Goal: Register for event/course

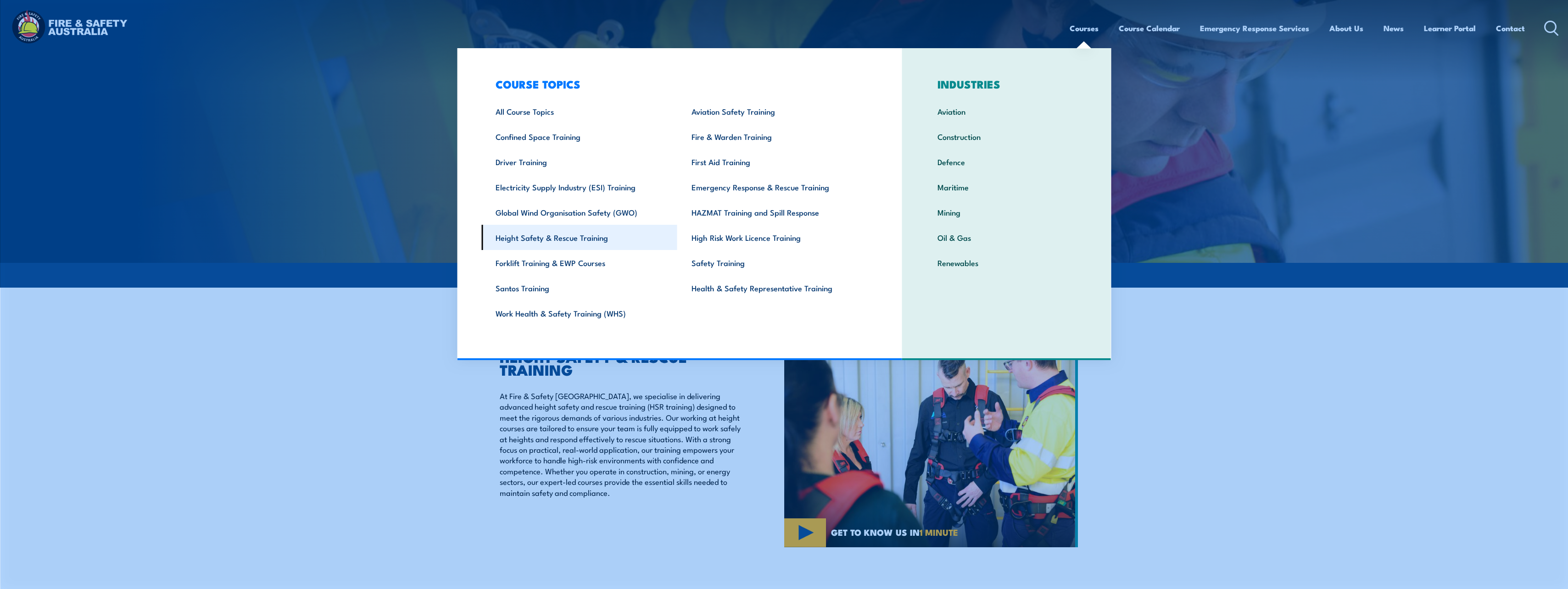
click at [552, 240] on link "Height Safety & Rescue Training" at bounding box center [579, 237] width 196 height 25
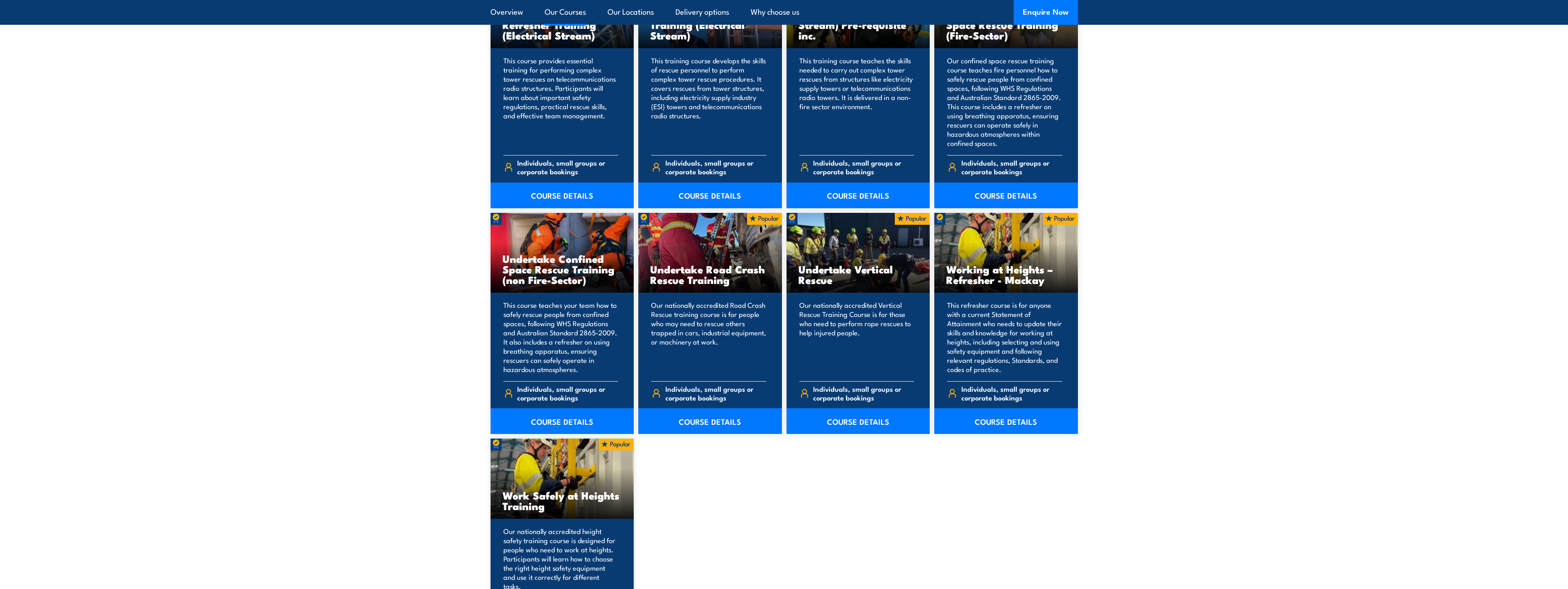
scroll to position [826, 0]
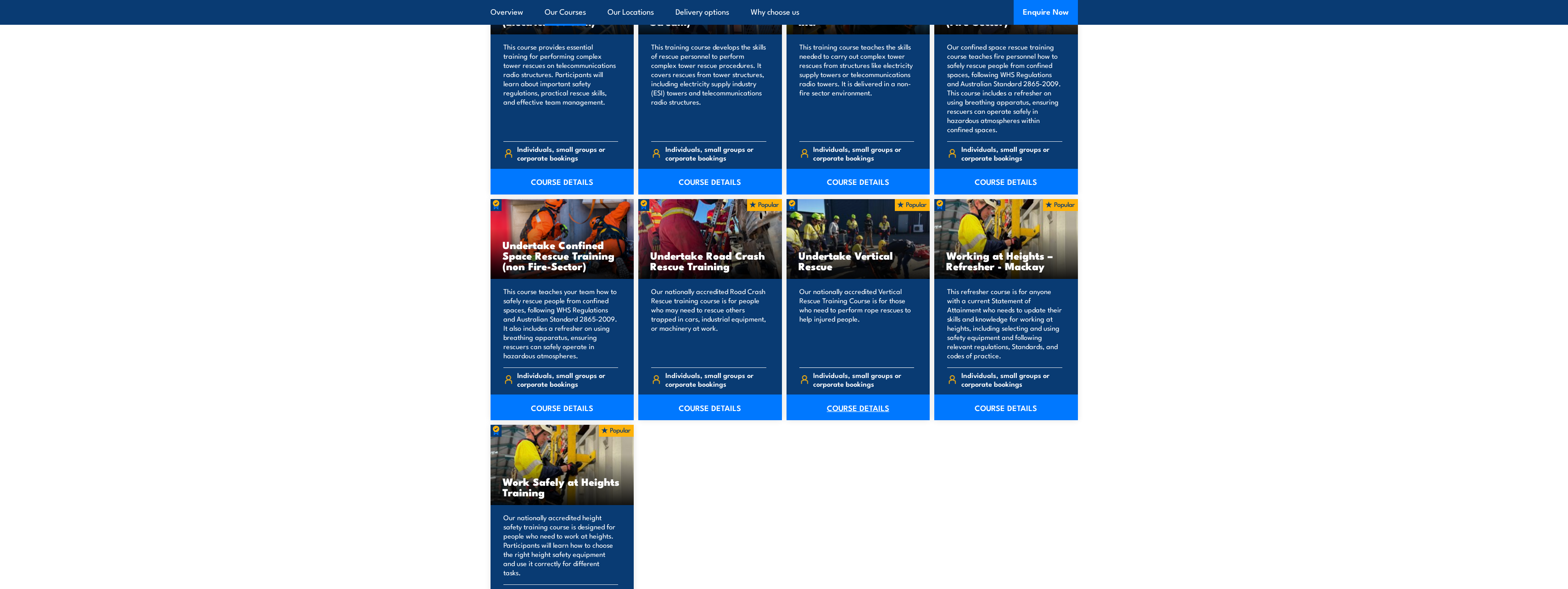
click at [857, 407] on link "COURSE DETAILS" at bounding box center [858, 408] width 144 height 26
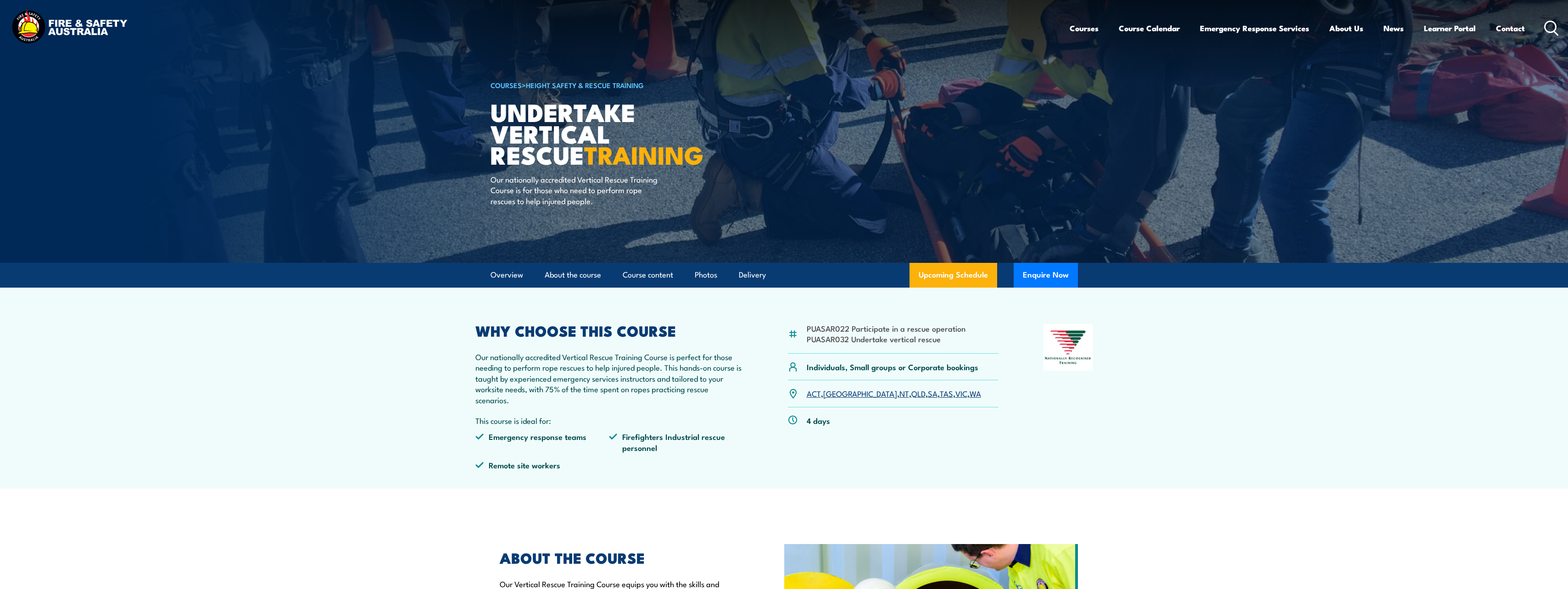
drag, startPoint x: 1458, startPoint y: 1, endPoint x: 1187, endPoint y: 466, distance: 538.2
click at [1187, 466] on section "PUASAR022 Participate in a rescue operation PUASAR032 Undertake vertical rescue…" at bounding box center [784, 388] width 1568 height 201
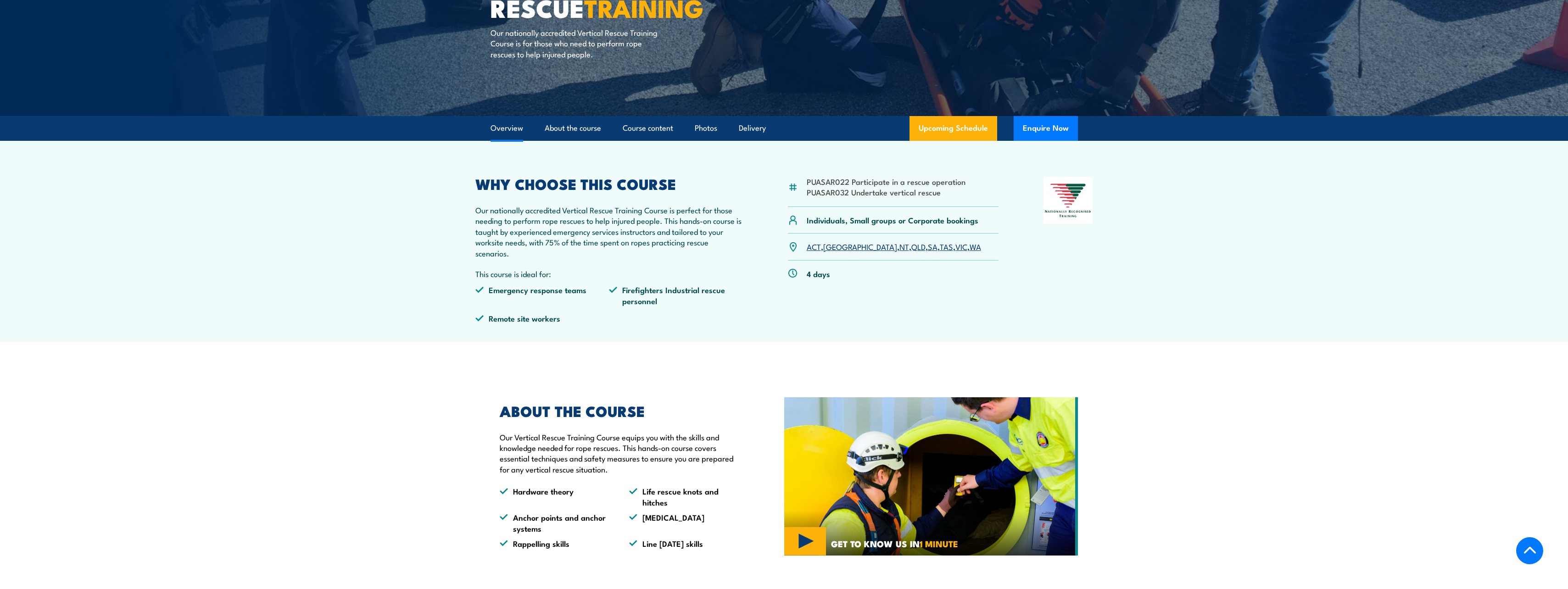
scroll to position [229, 0]
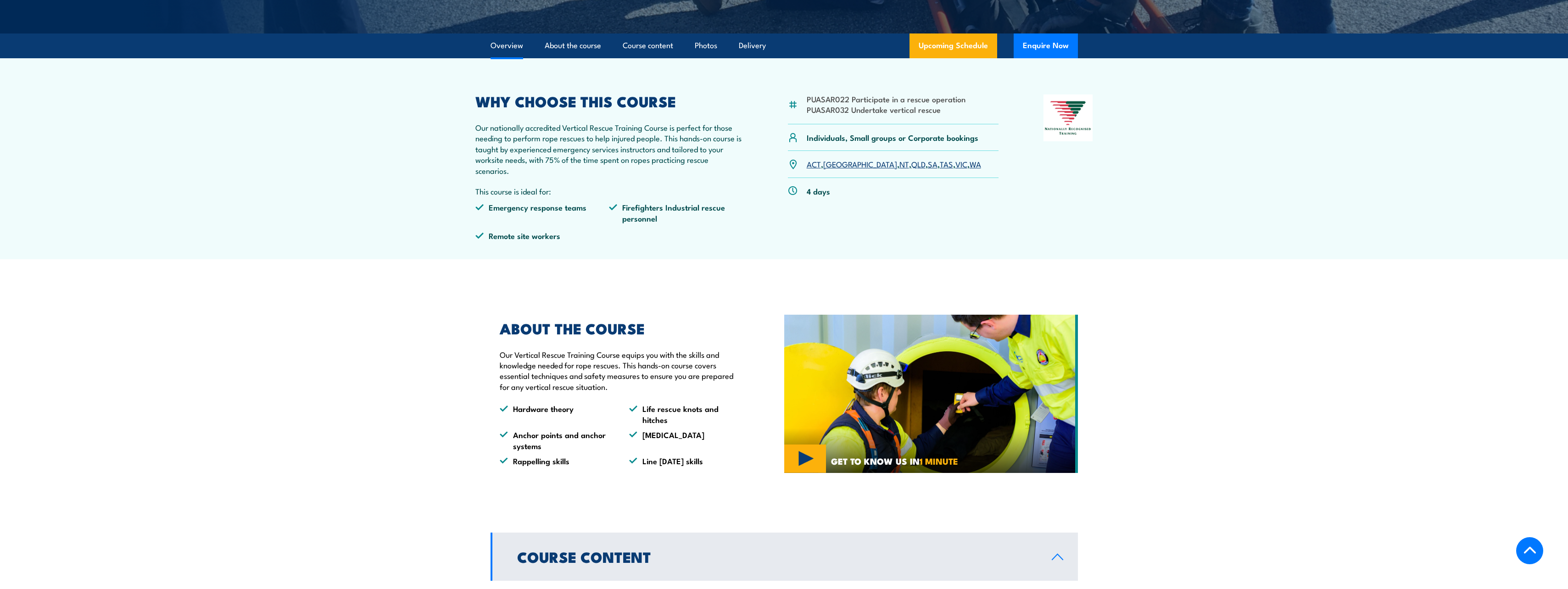
click at [970, 164] on link "WA" at bounding box center [976, 164] width 12 height 11
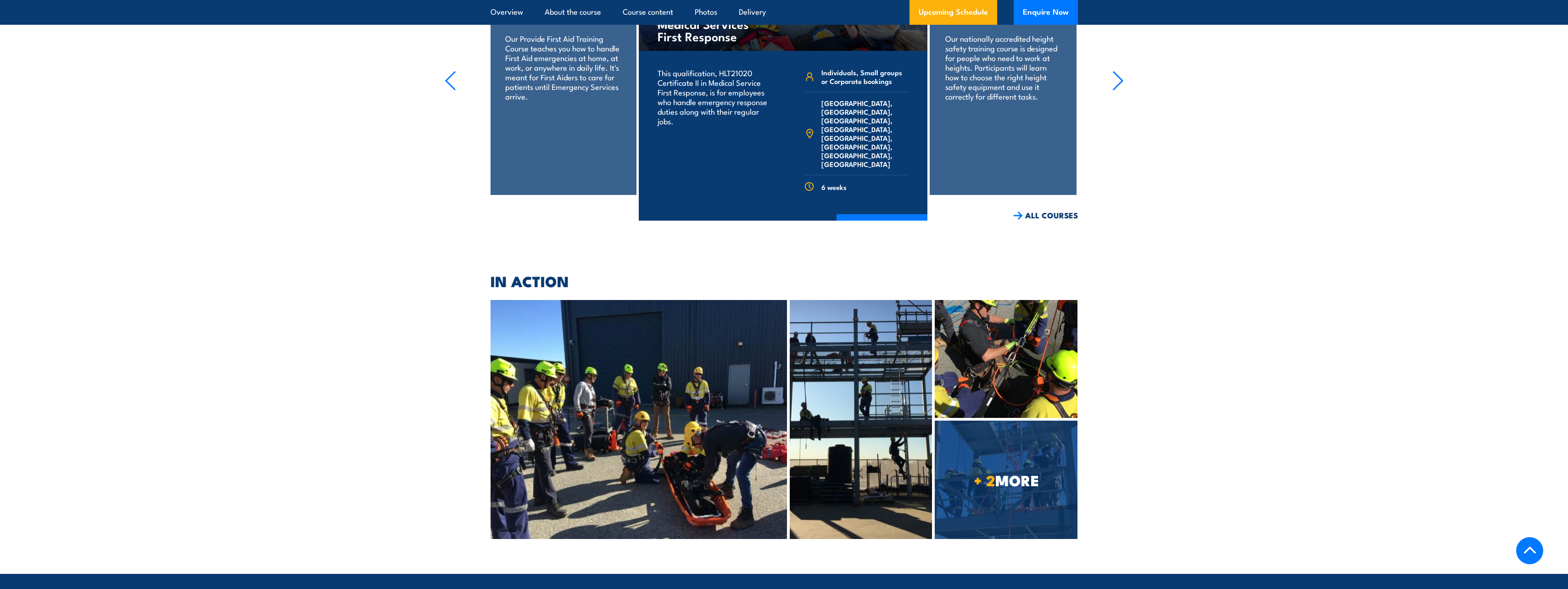
scroll to position [1905, 0]
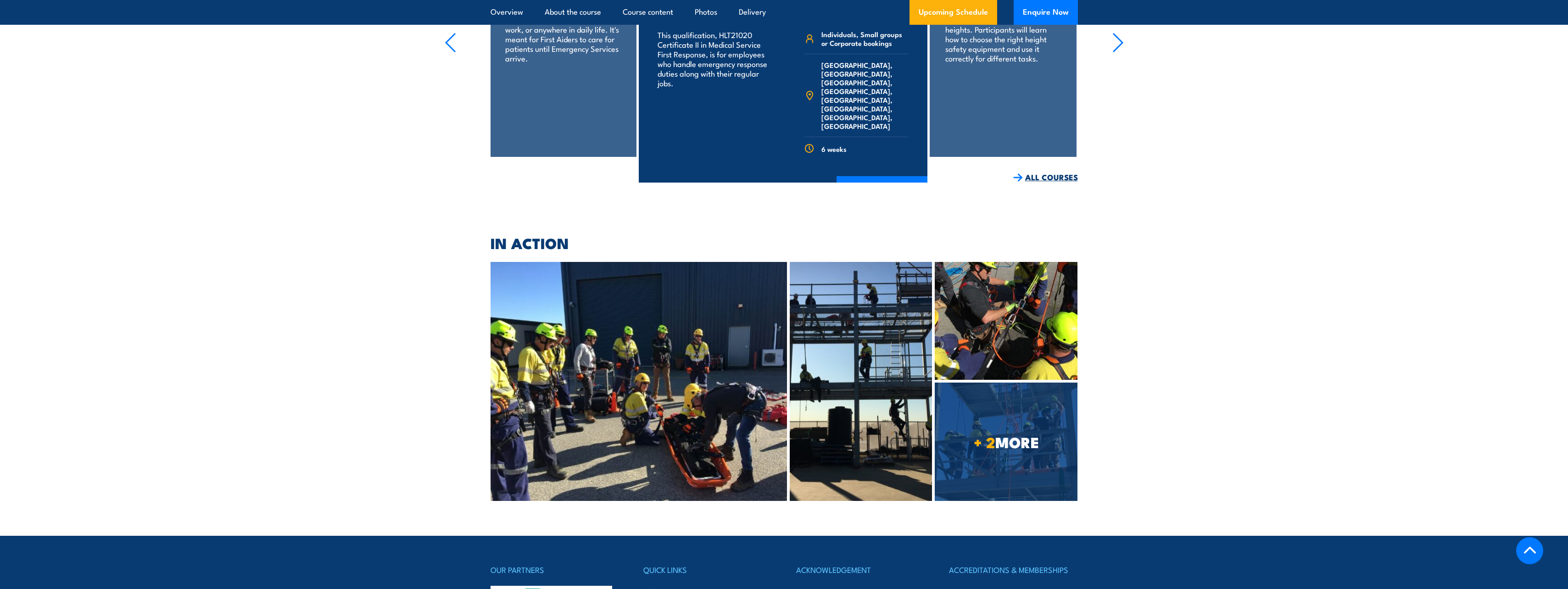
click at [1034, 172] on link "ALL COURSES" at bounding box center [1046, 177] width 65 height 10
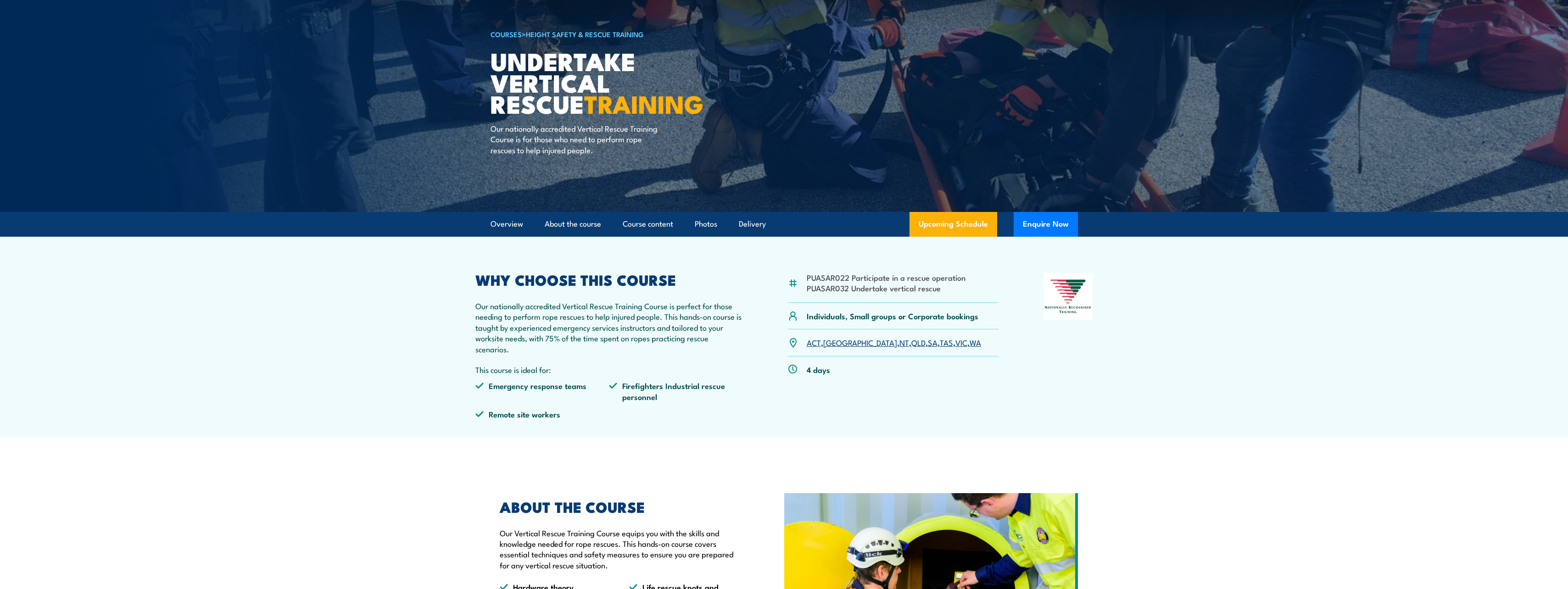
scroll to position [46, 0]
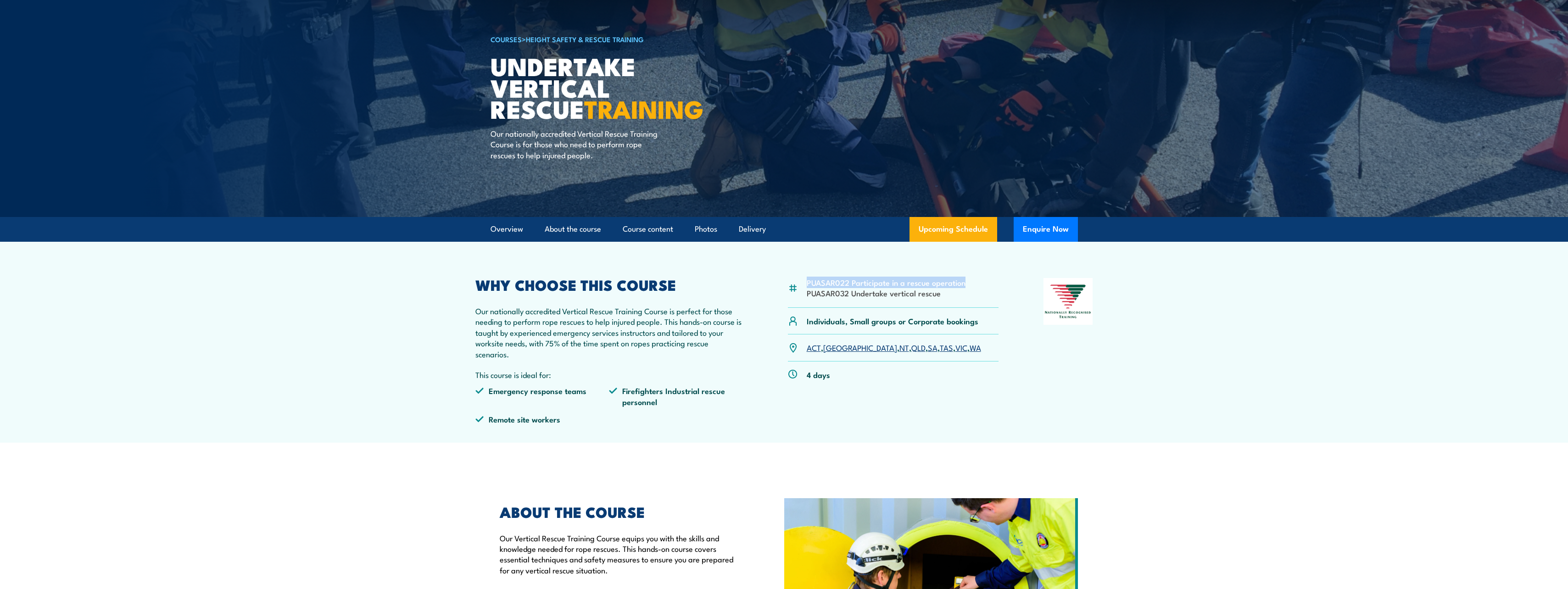
drag, startPoint x: 965, startPoint y: 284, endPoint x: 807, endPoint y: 281, distance: 158.0
click at [807, 281] on div "PUASAR022 Participate in a rescue operation PUASAR032 Undertake vertical rescue" at bounding box center [893, 293] width 211 height 30
drag, startPoint x: 807, startPoint y: 281, endPoint x: 823, endPoint y: 281, distance: 16.0
copy li "PUASAR022 Participate in a rescue operation"
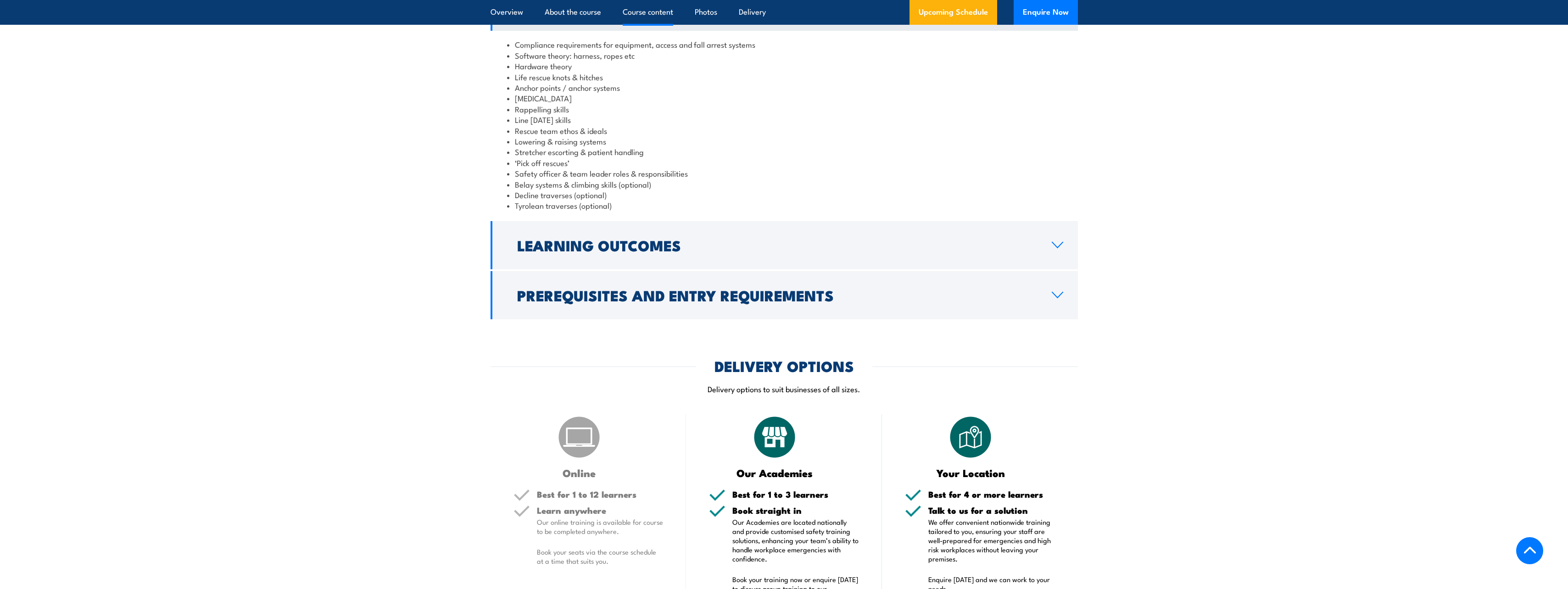
scroll to position [780, 0]
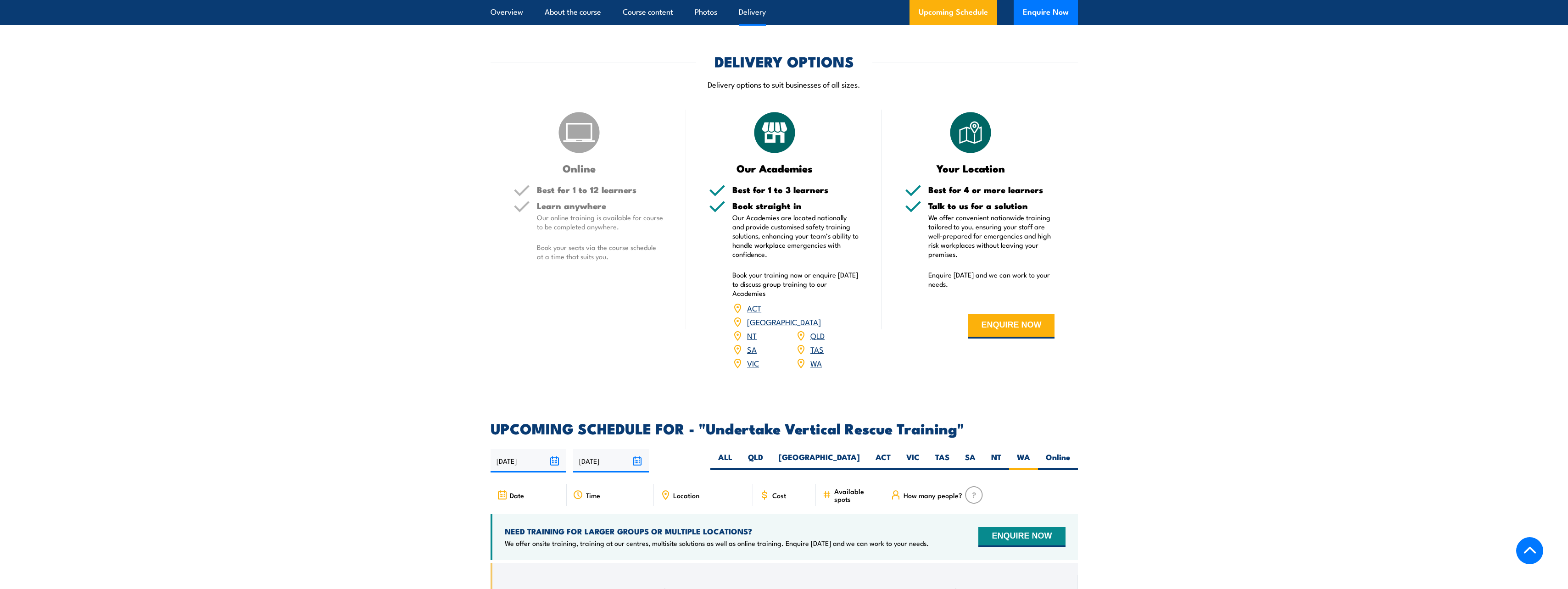
scroll to position [1079, 0]
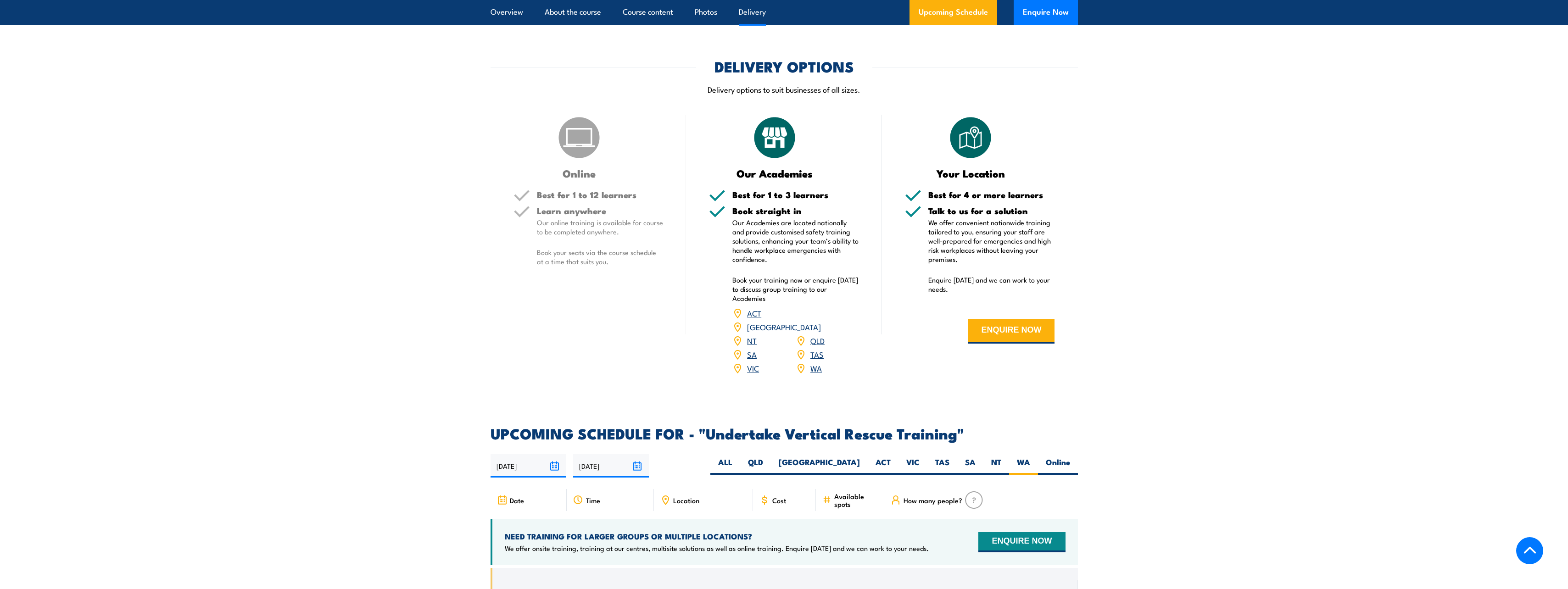
drag, startPoint x: 1574, startPoint y: 3, endPoint x: 1282, endPoint y: 146, distance: 325.1
click at [1282, 146] on section "DELIVERY OPTIONS Delivery options to suit businesses of all sizes. Online Best …" at bounding box center [784, 223] width 1568 height 327
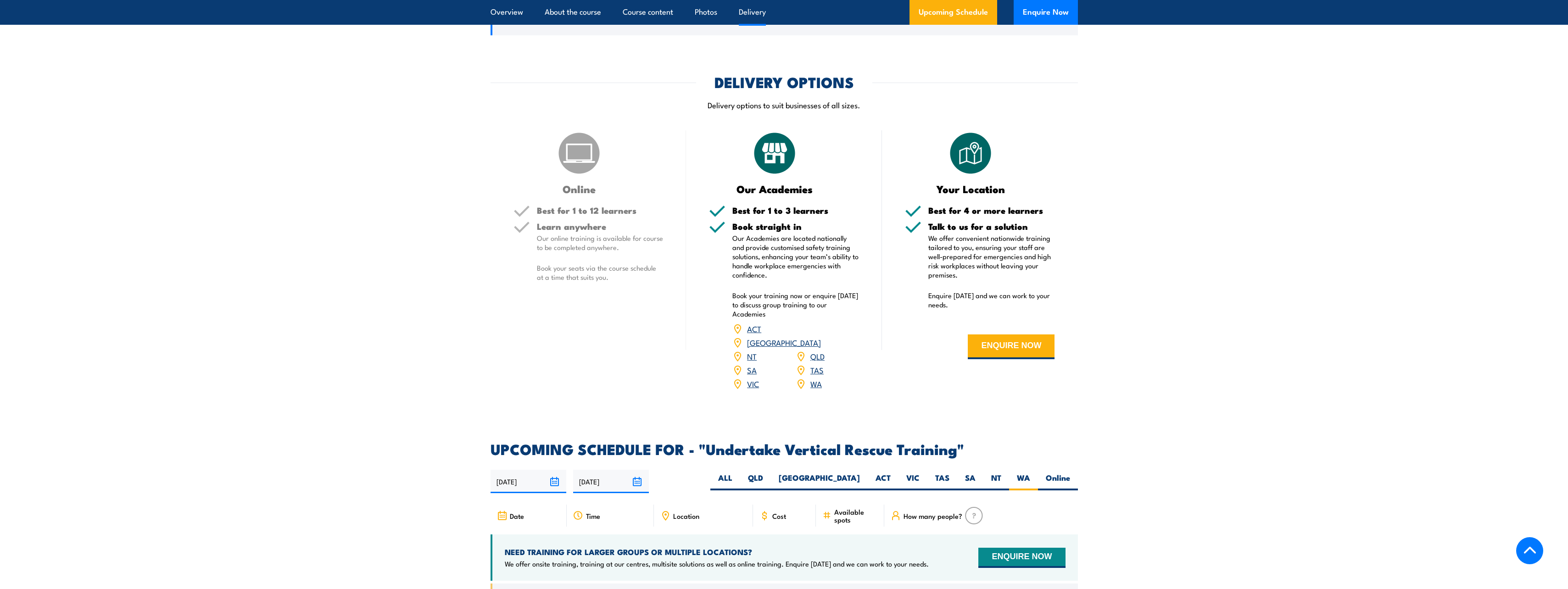
scroll to position [1060, 0]
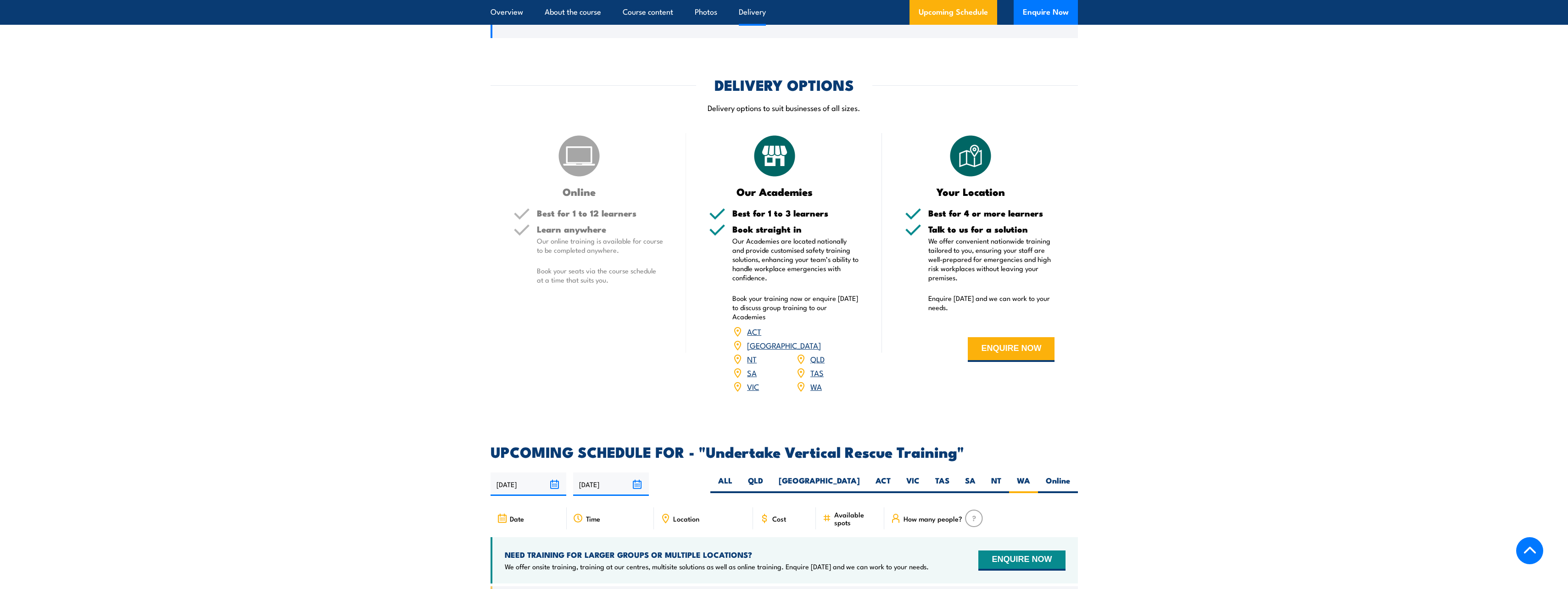
drag, startPoint x: 1572, startPoint y: 1, endPoint x: 1322, endPoint y: 62, distance: 257.3
click at [1322, 62] on div "COURSES > Height Safety & Rescue Training Undertake Vertical Rescue TRAINING Ou…" at bounding box center [784, 142] width 1568 height 2406
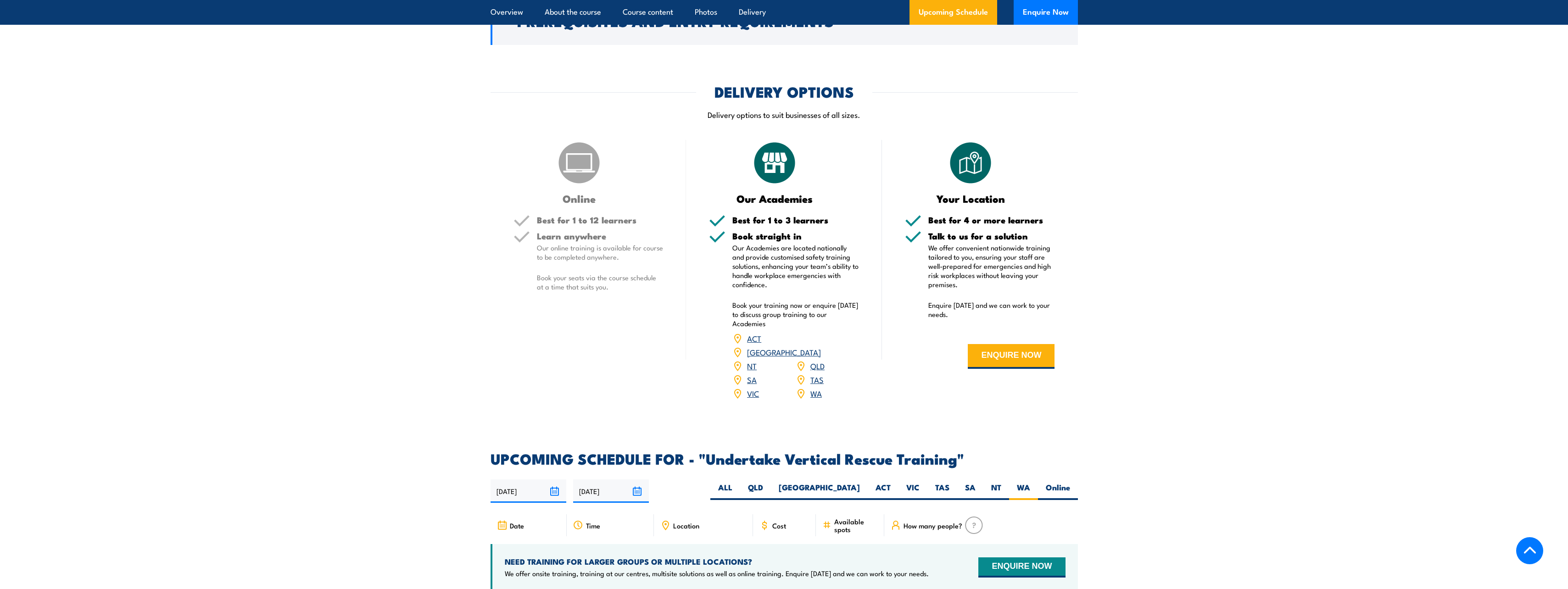
scroll to position [1015, 0]
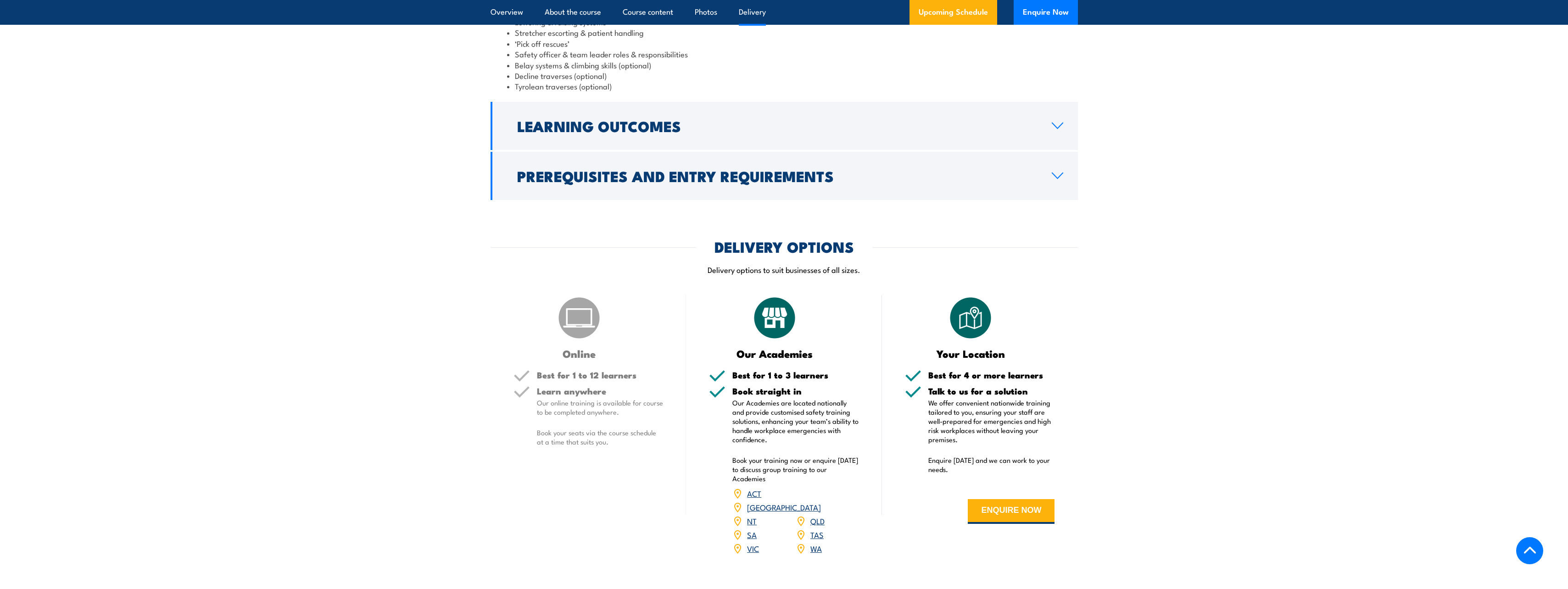
scroll to position [896, 0]
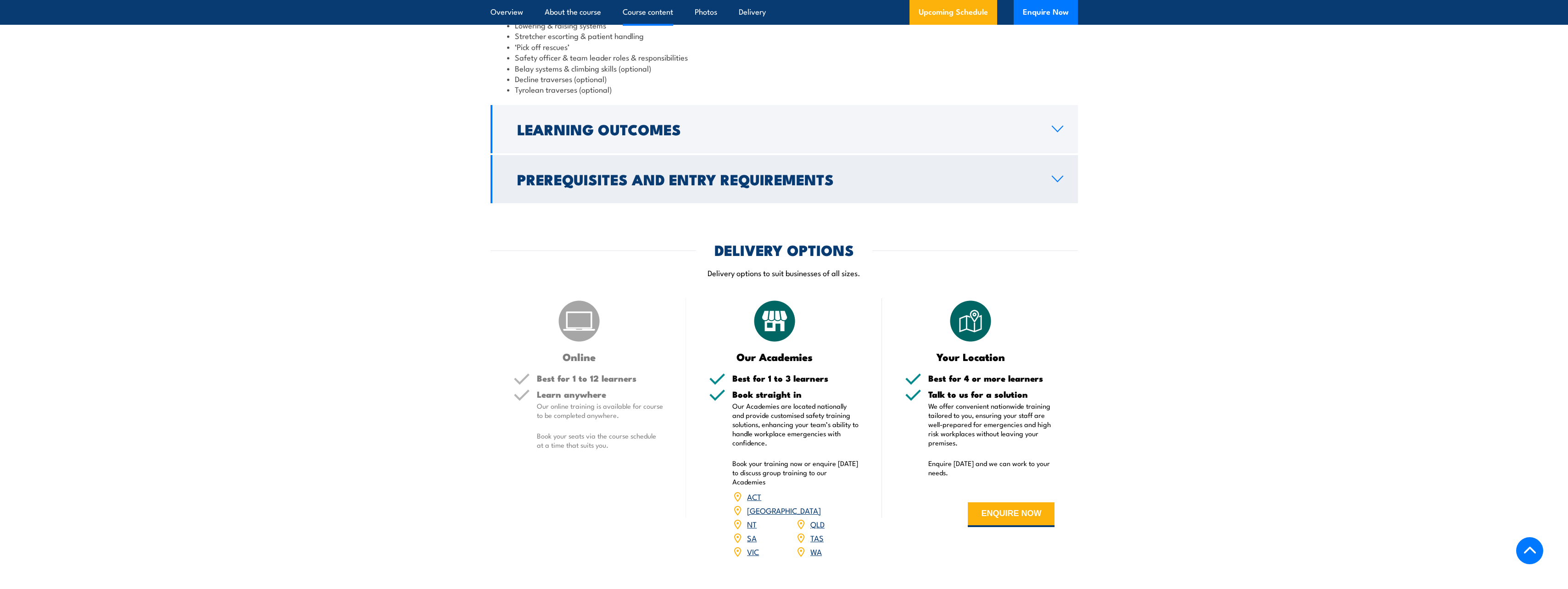
click at [1054, 181] on icon at bounding box center [1057, 179] width 12 height 7
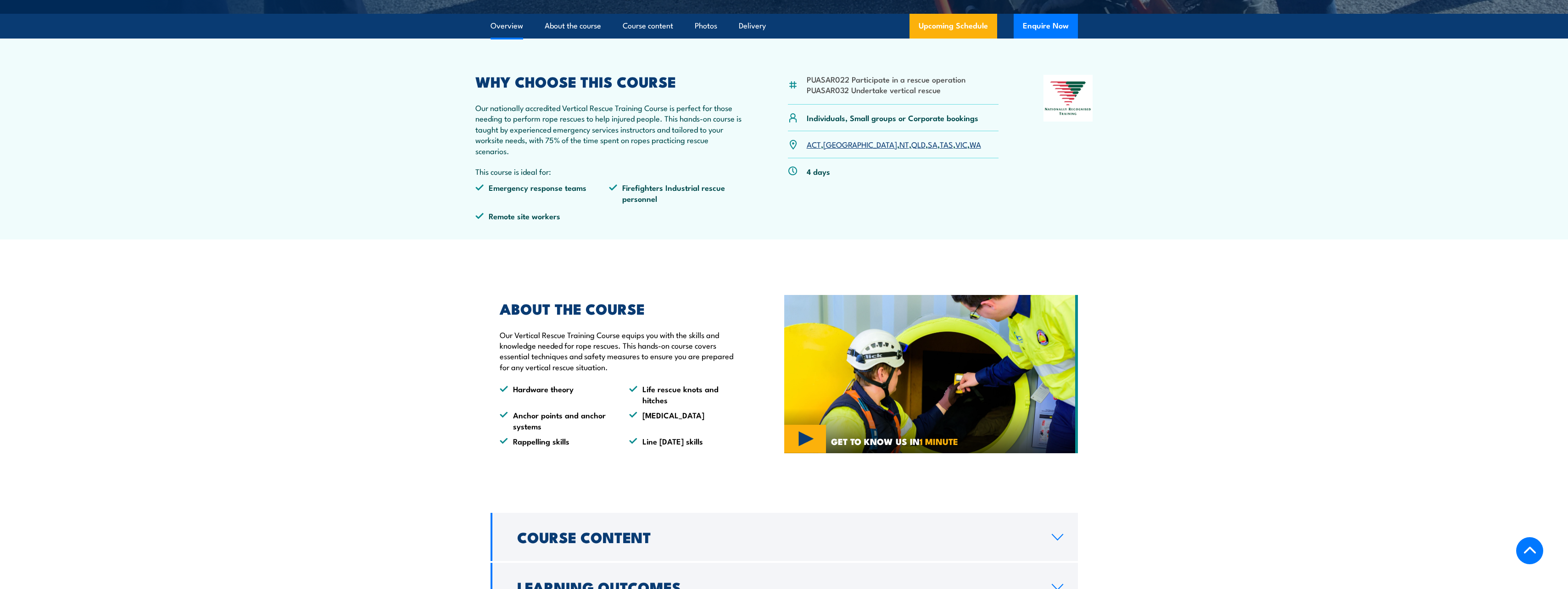
scroll to position [234, 0]
